Goal: Check status: Check status

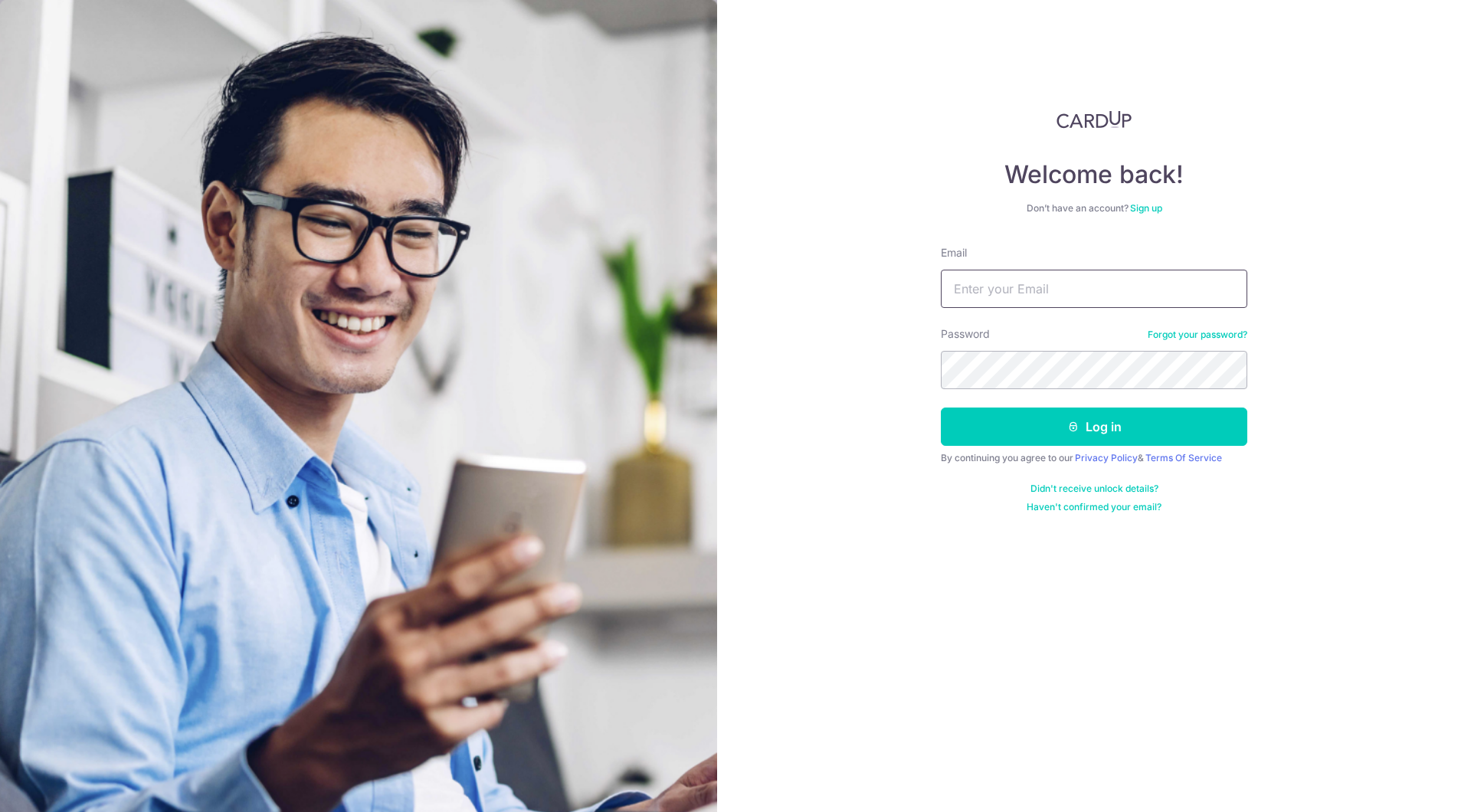
type input "[PERSON_NAME][EMAIL_ADDRESS][DOMAIN_NAME]"
click at [1069, 433] on button "Log in" at bounding box center [1094, 426] width 307 height 38
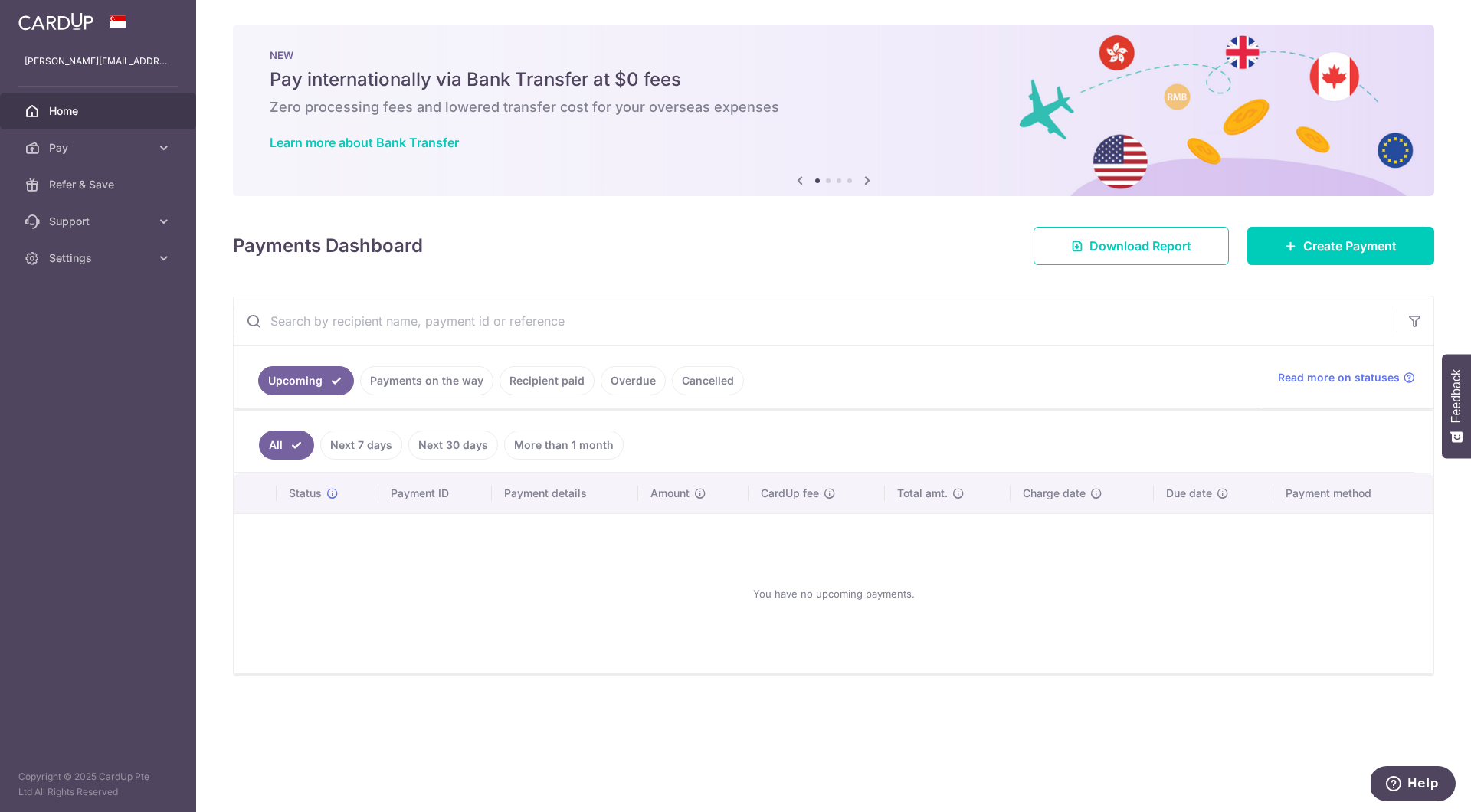
click at [755, 616] on div "You have no upcoming payments." at bounding box center [833, 593] width 1161 height 135
click at [452, 442] on link "Next 30 days" at bounding box center [454, 445] width 90 height 29
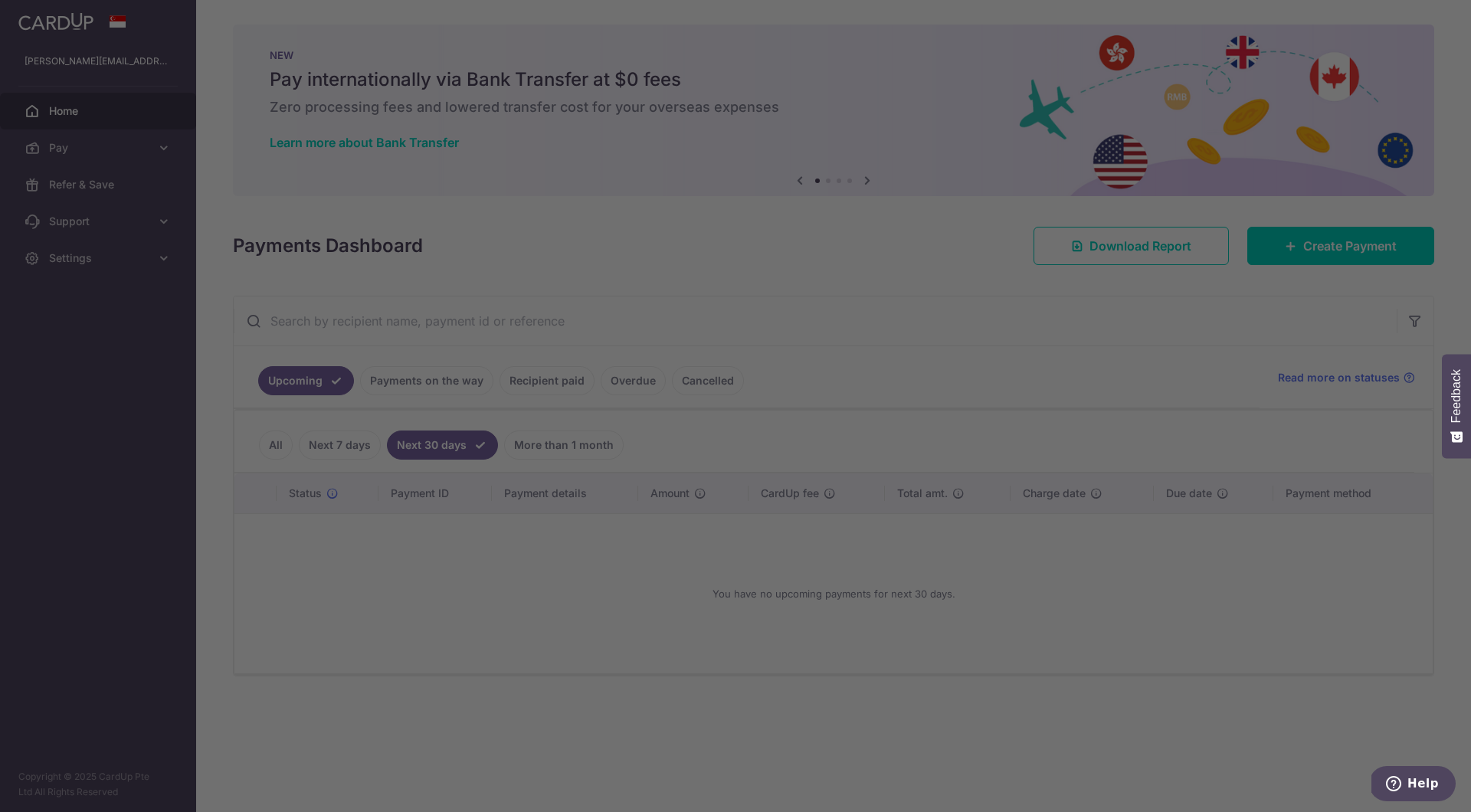
click at [273, 450] on div at bounding box center [743, 410] width 1485 height 820
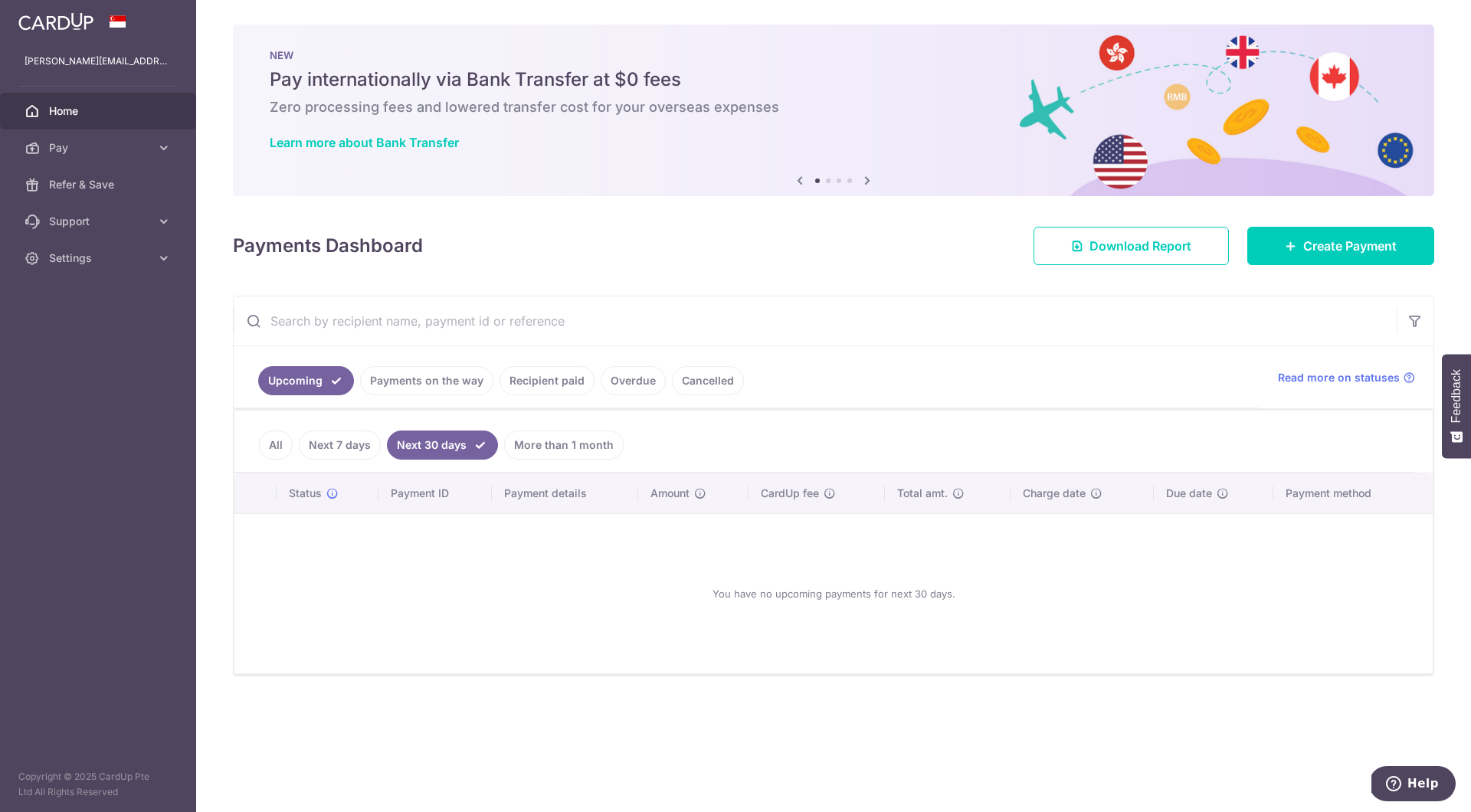
click at [279, 446] on link "All" at bounding box center [276, 445] width 33 height 29
click at [423, 394] on link "Payments on the way" at bounding box center [426, 380] width 133 height 29
